Goal: Transaction & Acquisition: Book appointment/travel/reservation

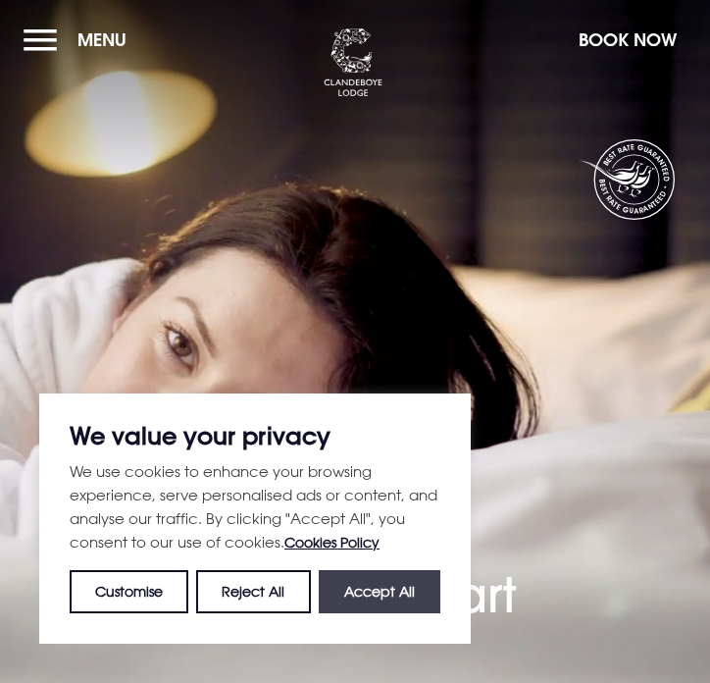
click at [414, 591] on button "Accept All" at bounding box center [380, 591] width 122 height 43
checkbox input "true"
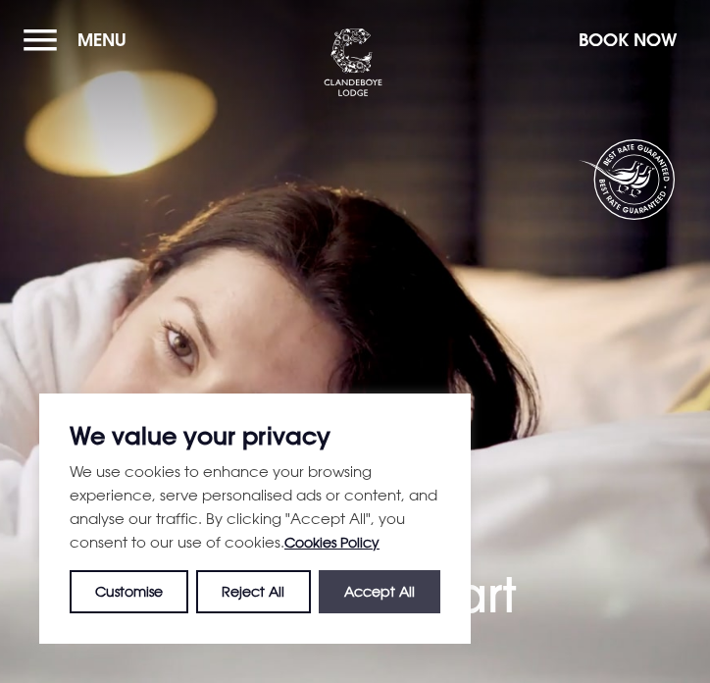
checkbox input "true"
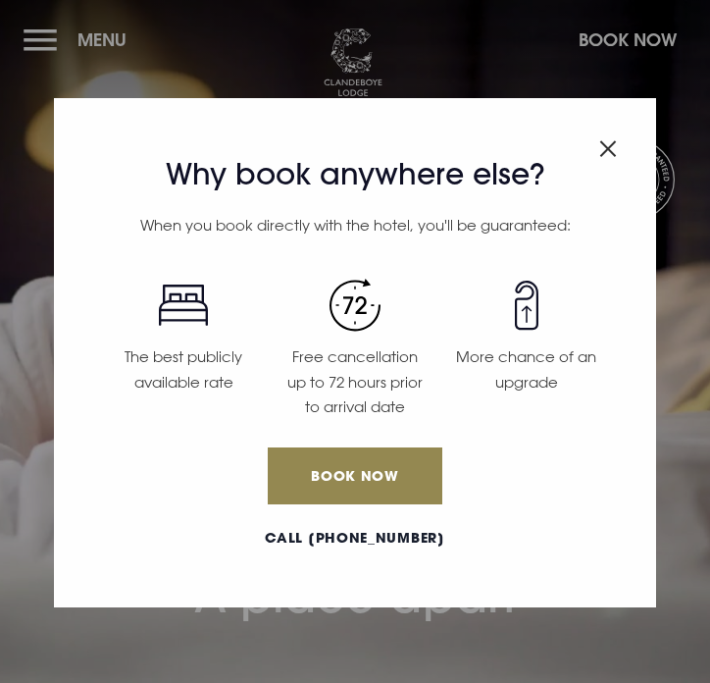
click at [603, 147] on img "Close modal" at bounding box center [608, 148] width 18 height 17
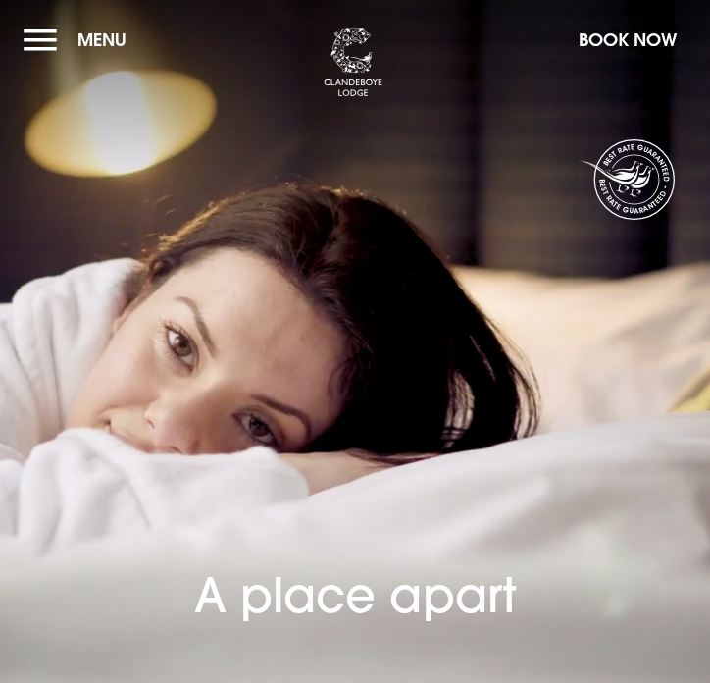
click at [55, 33] on button "Menu" at bounding box center [80, 40] width 113 height 42
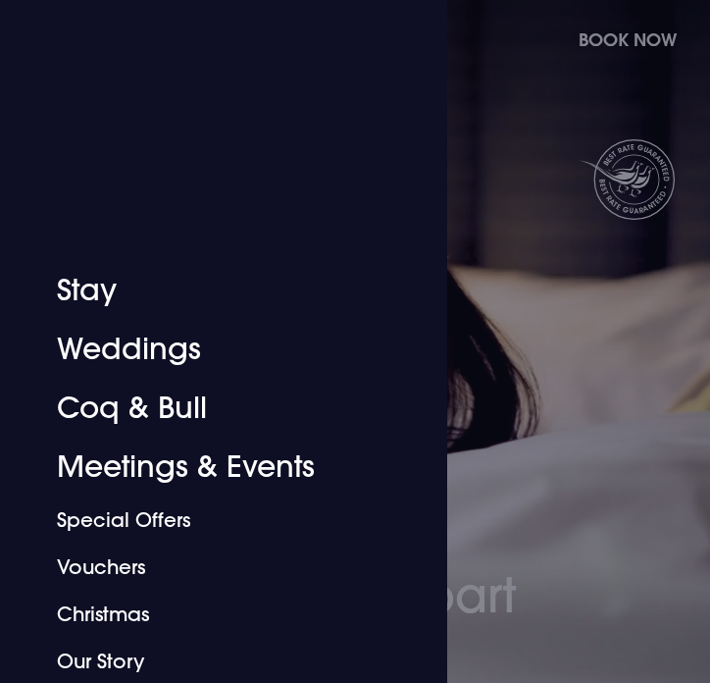
scroll to position [220, 0]
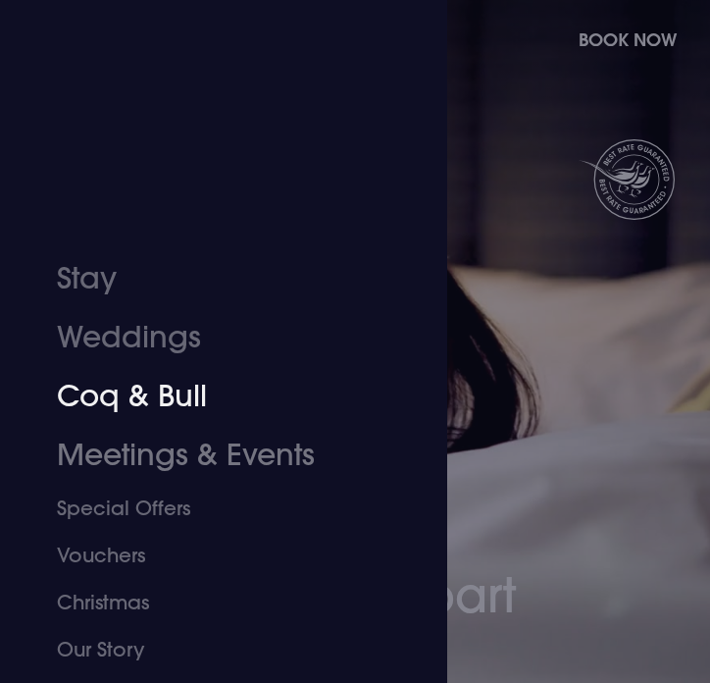
click at [149, 387] on link "Coq & Bull" at bounding box center [212, 396] width 310 height 59
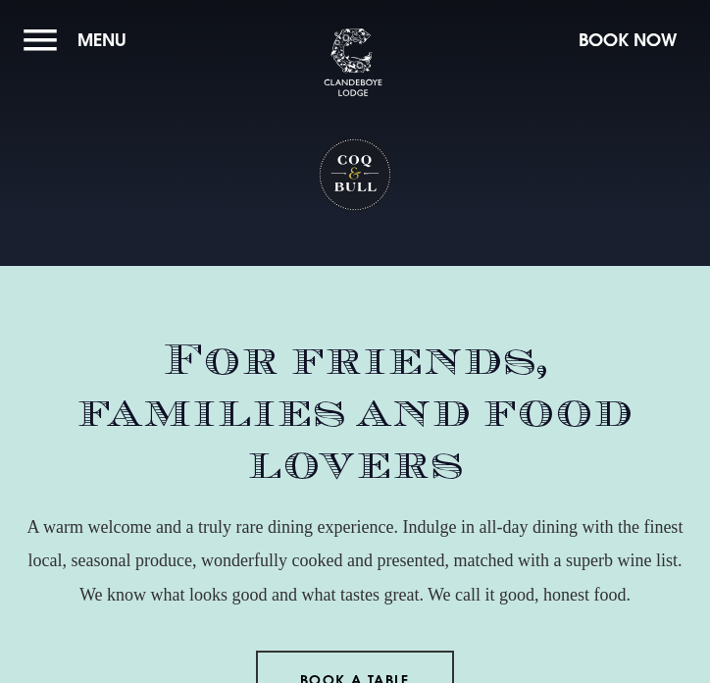
click at [343, 650] on link "Book a Table" at bounding box center [355, 679] width 199 height 59
